Goal: Task Accomplishment & Management: Use online tool/utility

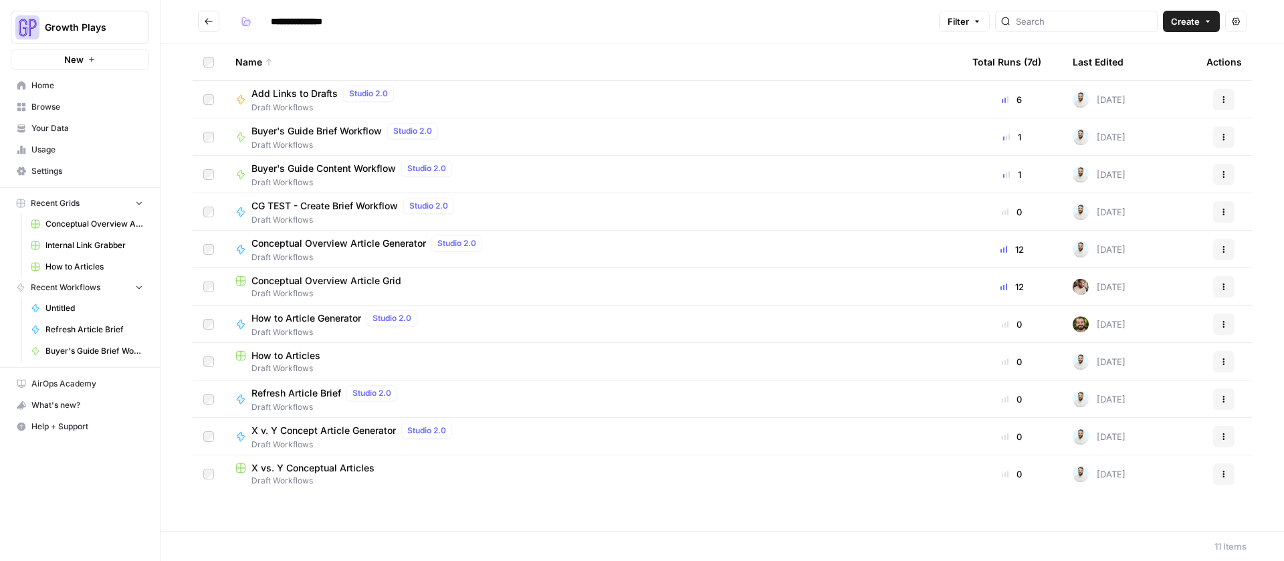
click at [62, 56] on button "New" at bounding box center [80, 59] width 138 height 20
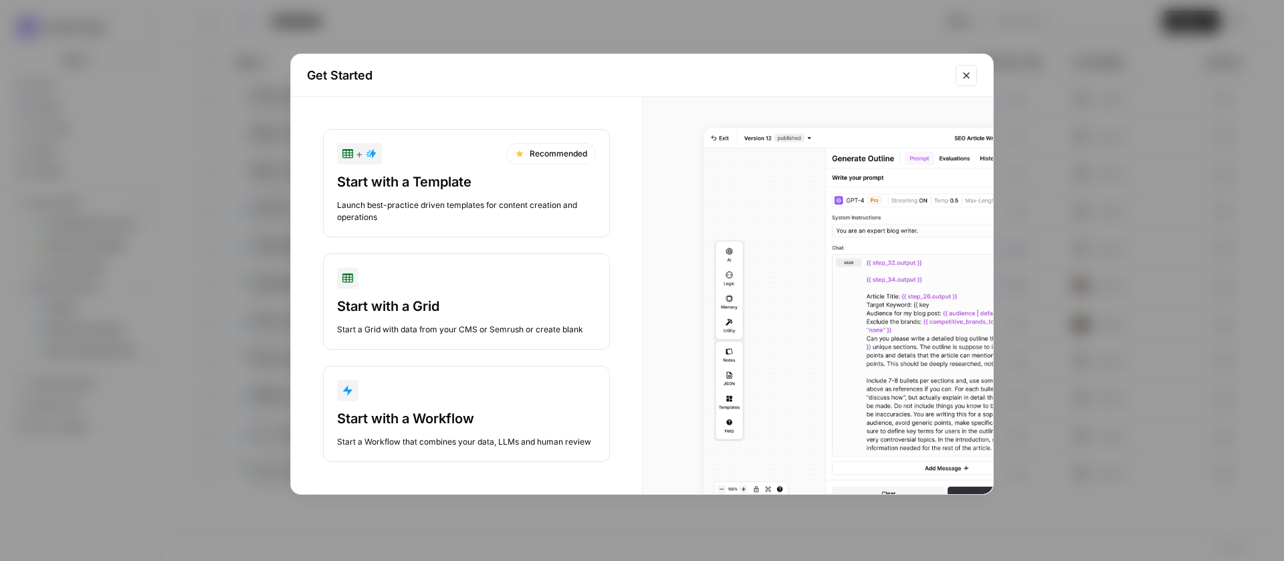
click at [427, 385] on div "button" at bounding box center [466, 390] width 259 height 21
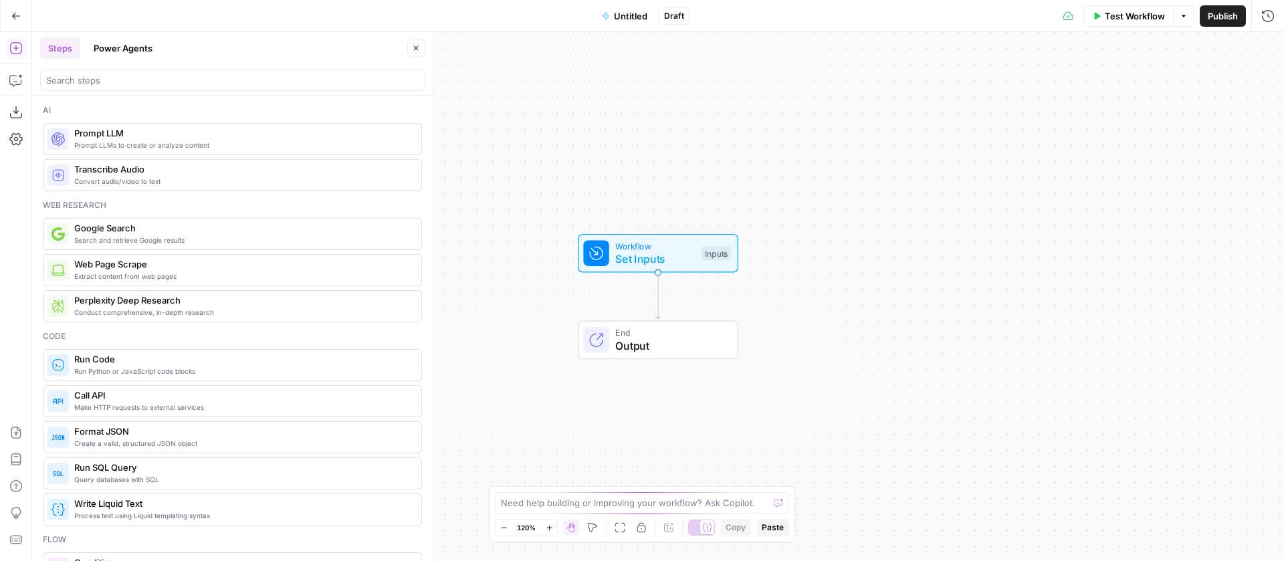
click at [623, 19] on span "Untitled" at bounding box center [630, 15] width 33 height 13
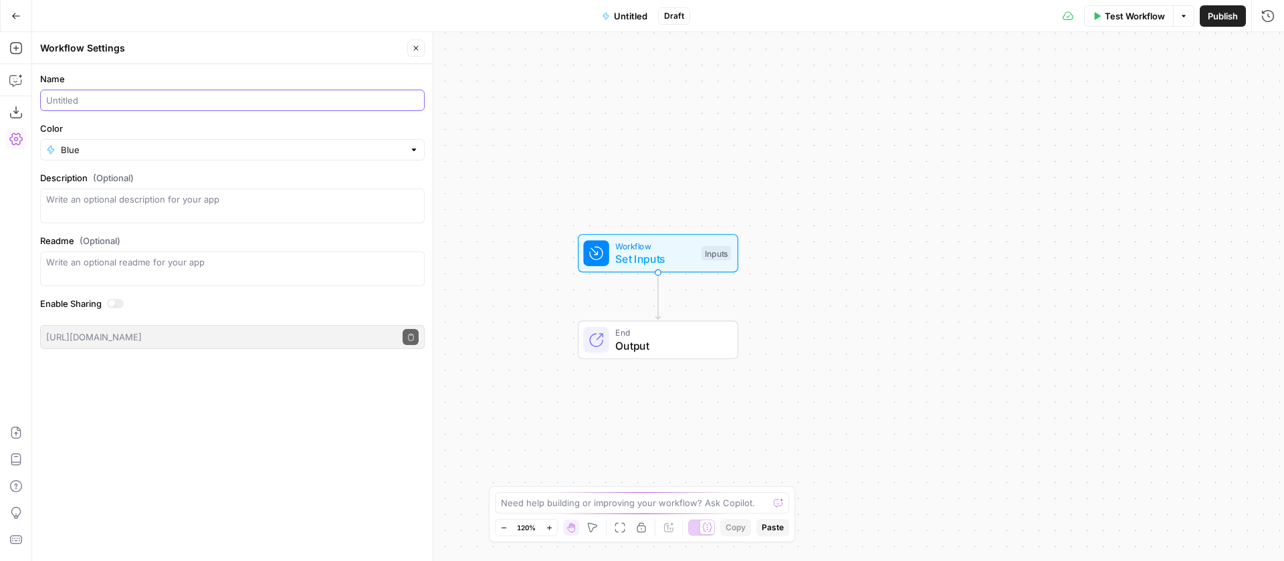
click at [113, 97] on input "Name" at bounding box center [232, 100] width 373 height 13
type input "Solution Page Workflow"
click at [651, 76] on div "Workflow Set Inputs Inputs End Output" at bounding box center [658, 296] width 1252 height 529
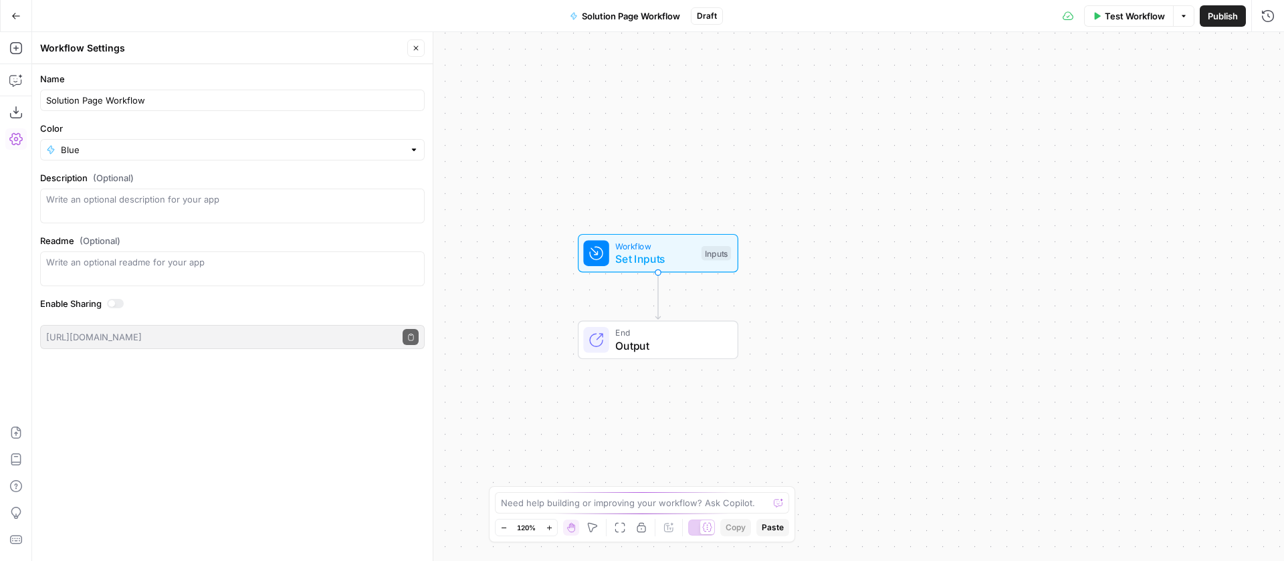
click at [417, 42] on button "Close" at bounding box center [415, 47] width 17 height 17
